Goal: Obtain resource: Download file/media

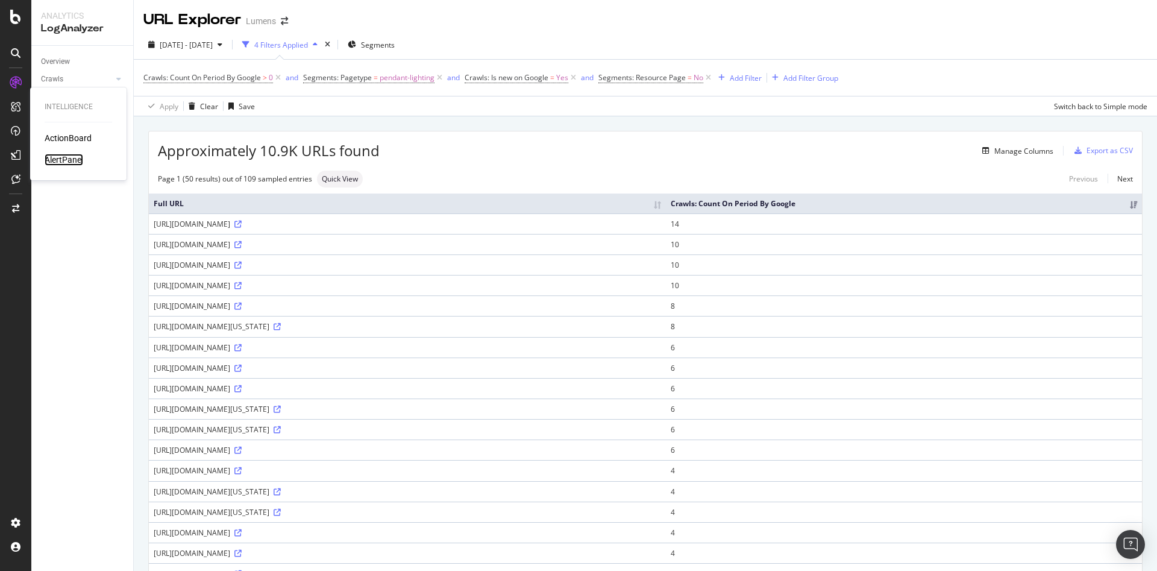
click at [79, 158] on div "AlertPanel" at bounding box center [64, 160] width 39 height 12
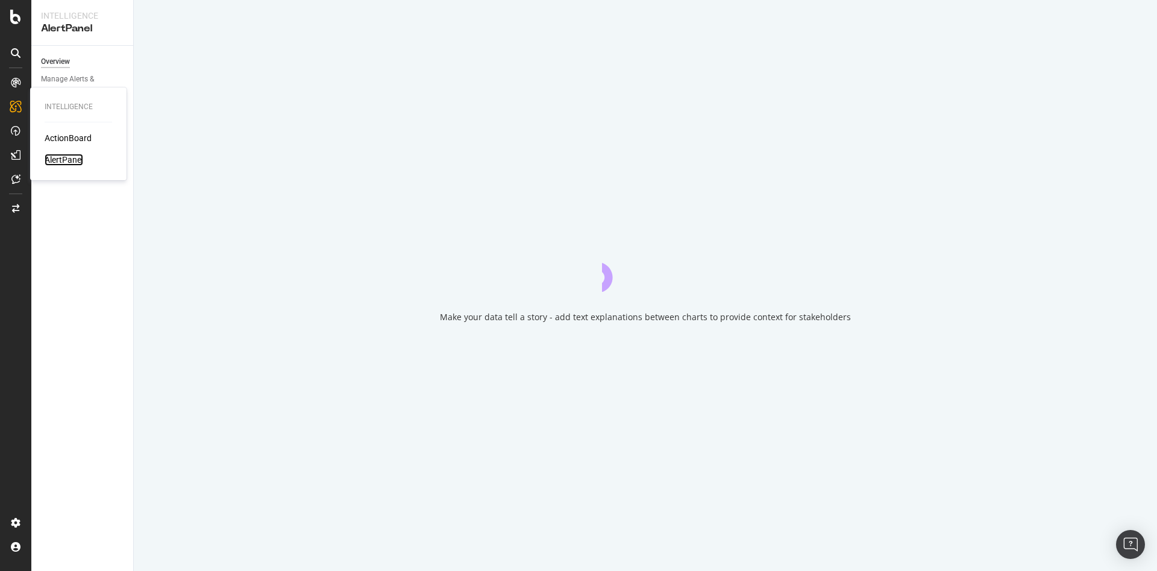
click at [79, 158] on div "AlertPanel" at bounding box center [64, 160] width 39 height 12
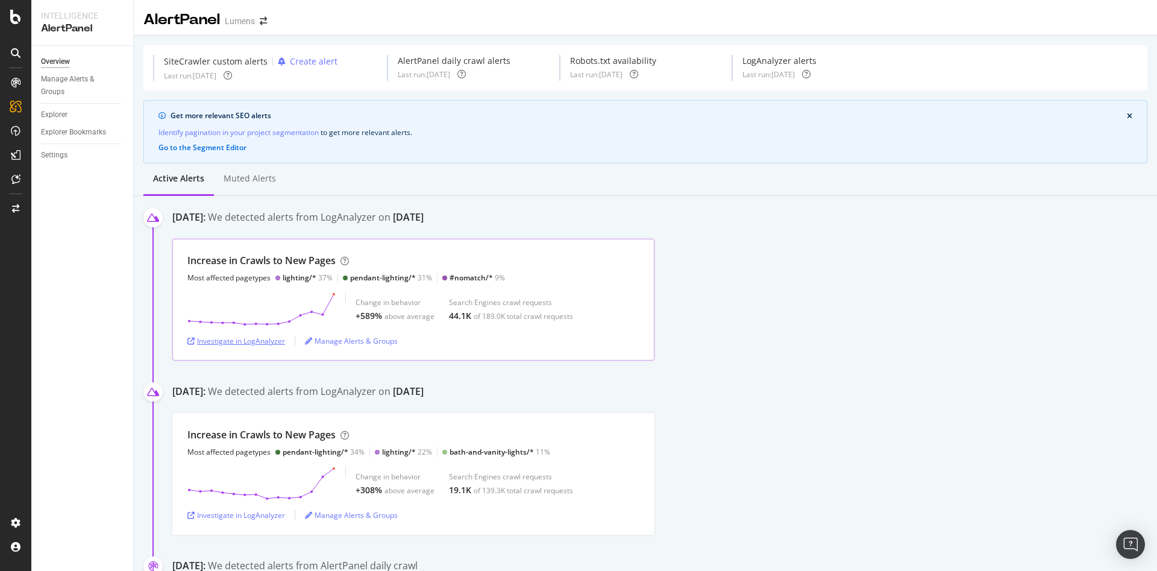
click at [239, 338] on div "Investigate in LogAnalyzer" at bounding box center [236, 341] width 98 height 10
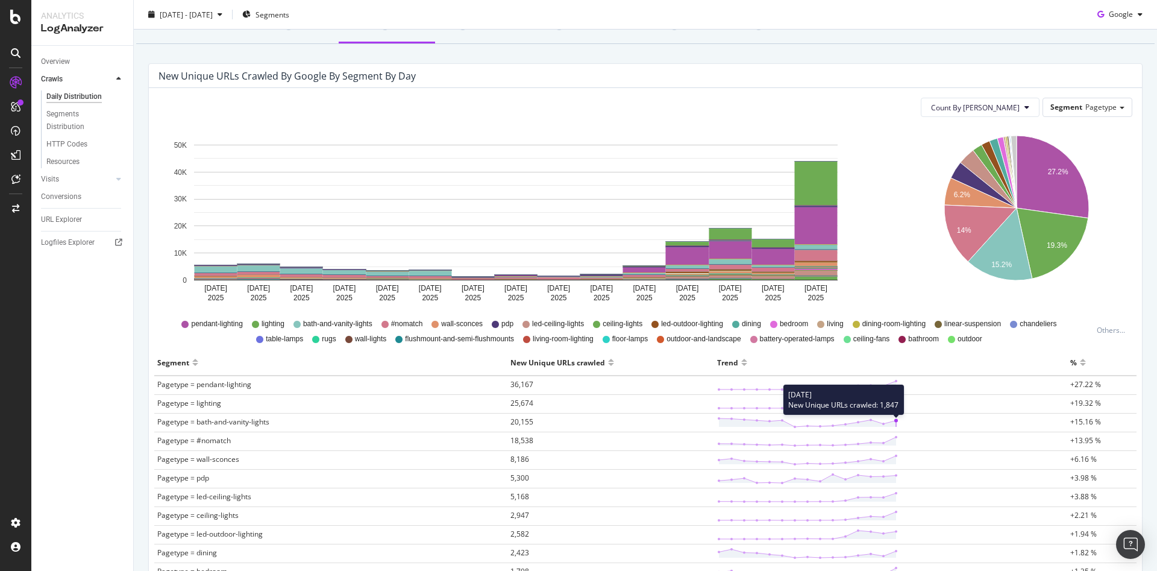
scroll to position [92, 0]
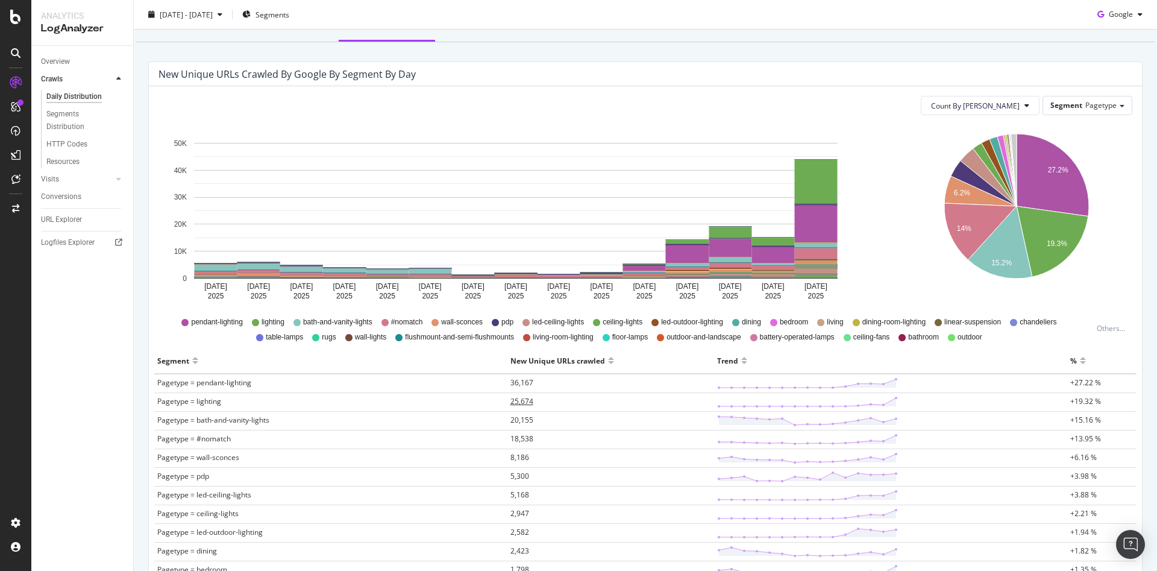
click at [513, 396] on span "25,674" at bounding box center [521, 401] width 23 height 10
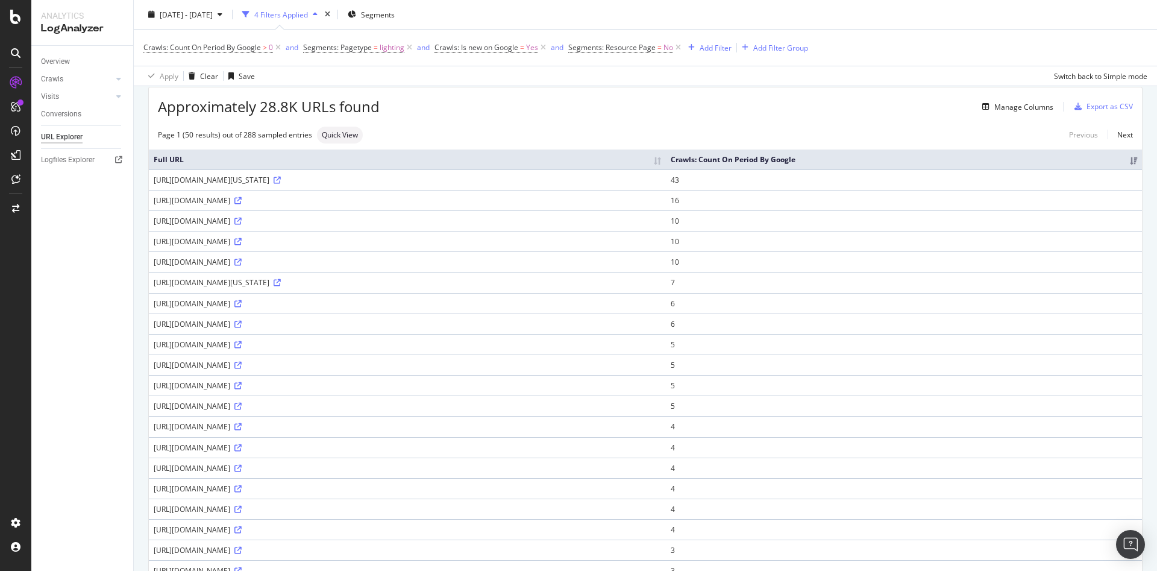
scroll to position [15, 0]
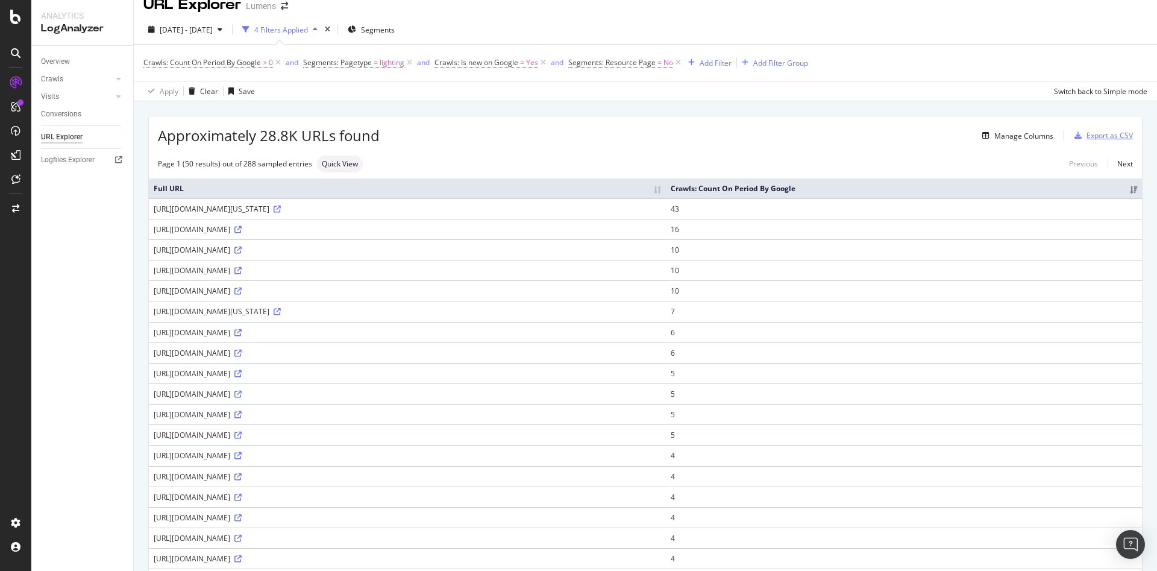
click at [1091, 141] on div "Export as CSV" at bounding box center [1101, 136] width 63 height 18
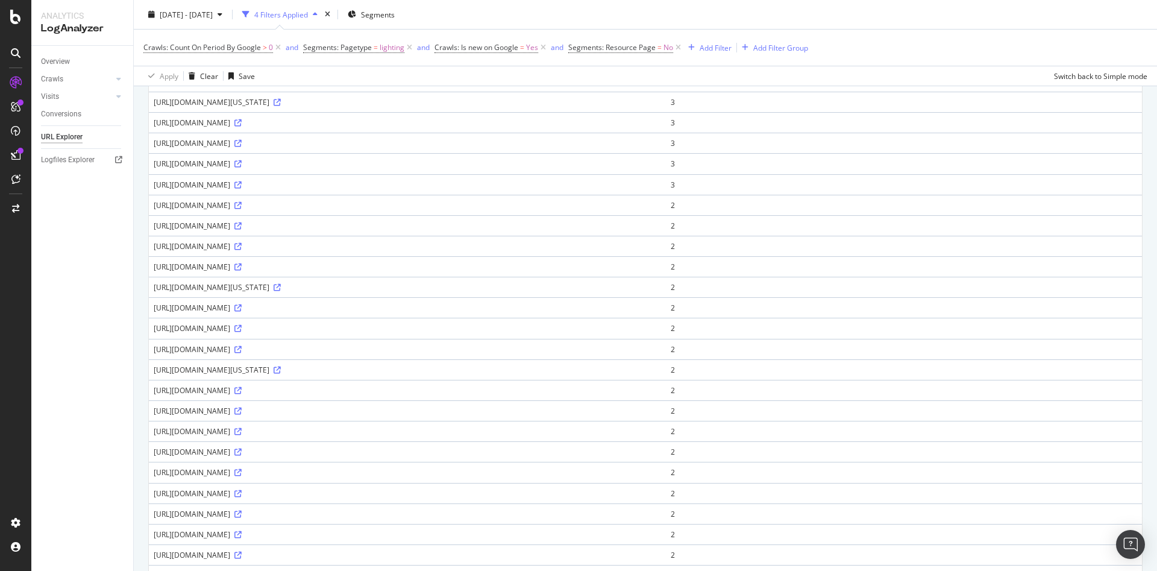
scroll to position [595, 0]
